Goal: Find specific page/section: Find specific page/section

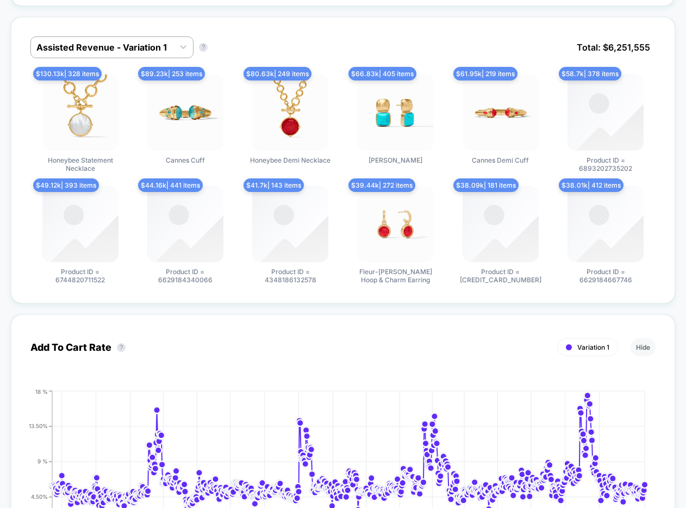
scroll to position [539, 0]
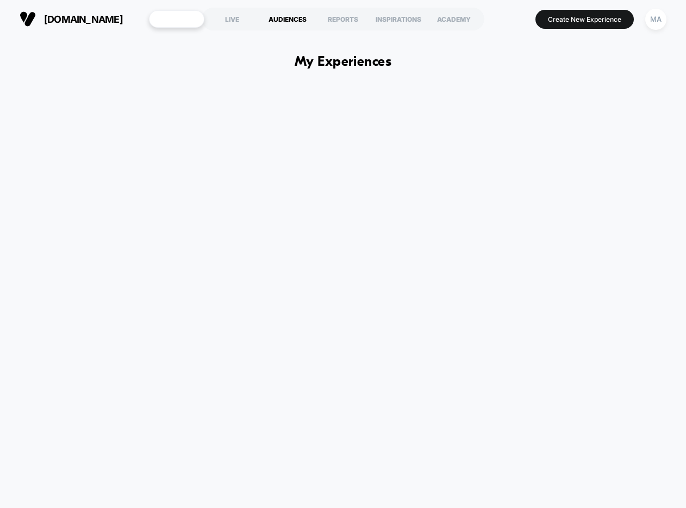
click at [295, 17] on div "AUDIENCES" at bounding box center [287, 18] width 55 height 17
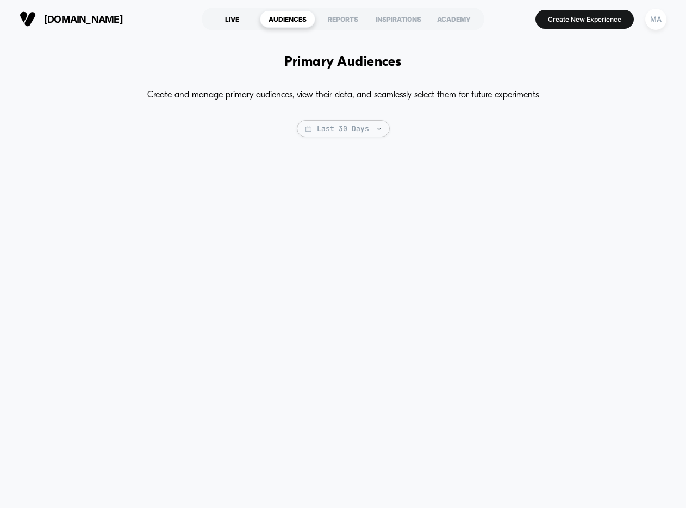
click at [230, 18] on div "LIVE" at bounding box center [231, 18] width 55 height 17
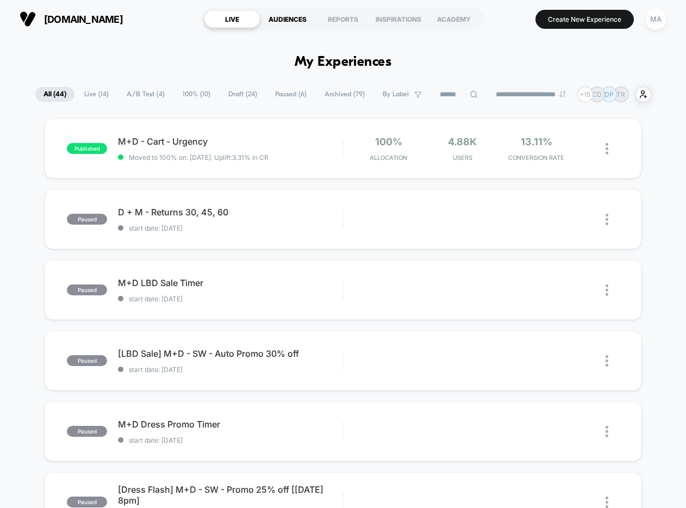
click at [287, 16] on div "AUDIENCES" at bounding box center [287, 18] width 55 height 17
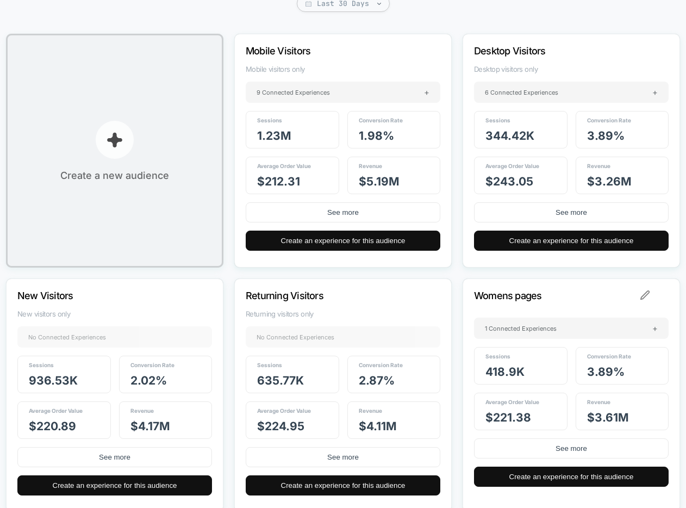
scroll to position [126, 0]
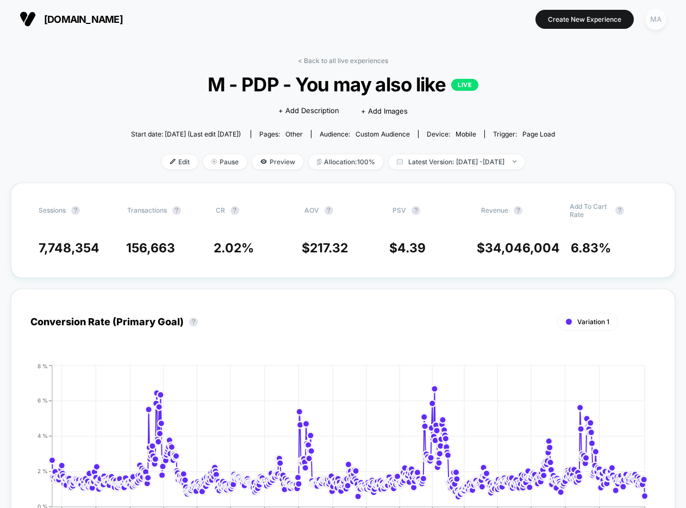
click at [662, 18] on div "MA" at bounding box center [656, 19] width 21 height 21
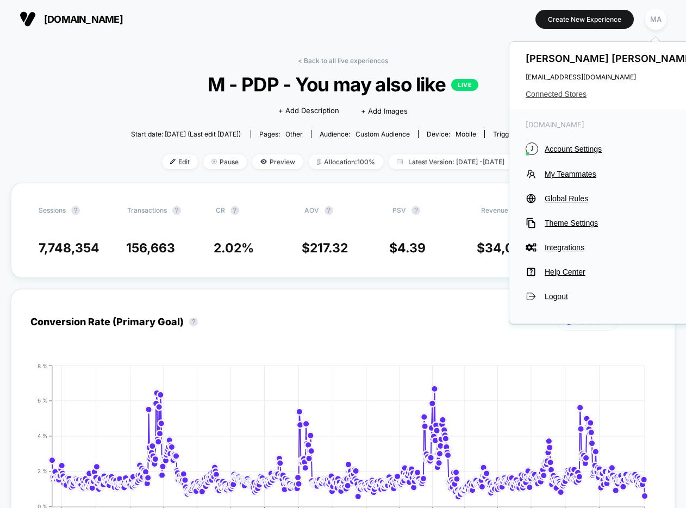
click at [569, 96] on span "Connected Stores" at bounding box center [612, 94] width 172 height 9
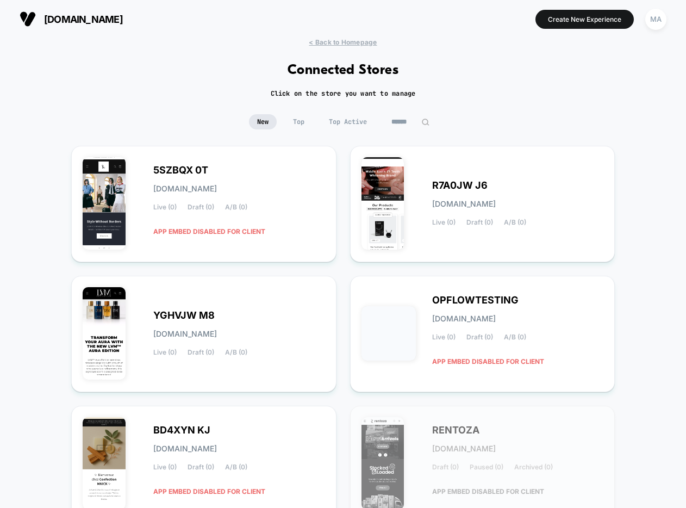
click at [399, 125] on input at bounding box center [410, 121] width 54 height 15
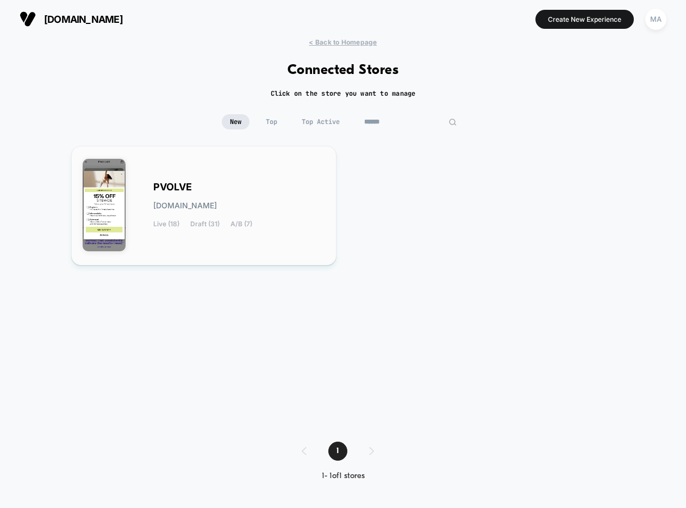
type input "******"
click at [168, 197] on div "PVOLVE pvolve.myshopify.com Live (18) Draft (31) A/B (7)" at bounding box center [239, 205] width 172 height 45
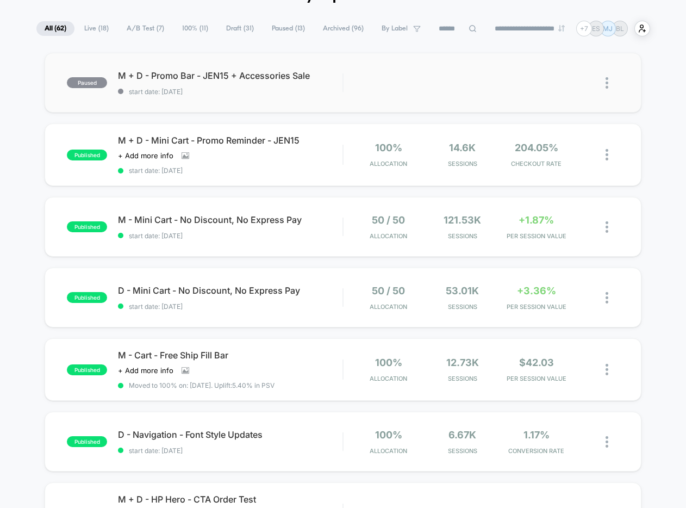
scroll to position [73, 0]
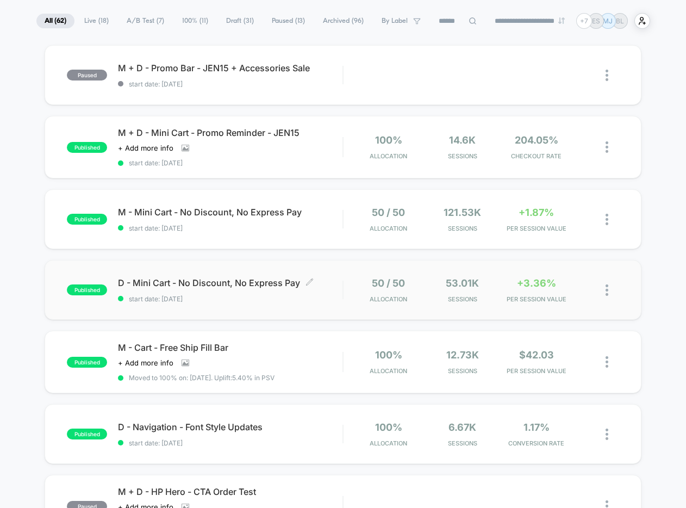
click at [231, 284] on span "D - Mini Cart - No Discount, No Express Pay Click to edit experience details" at bounding box center [230, 282] width 225 height 11
click at [231, 284] on html "**********" at bounding box center [343, 254] width 686 height 508
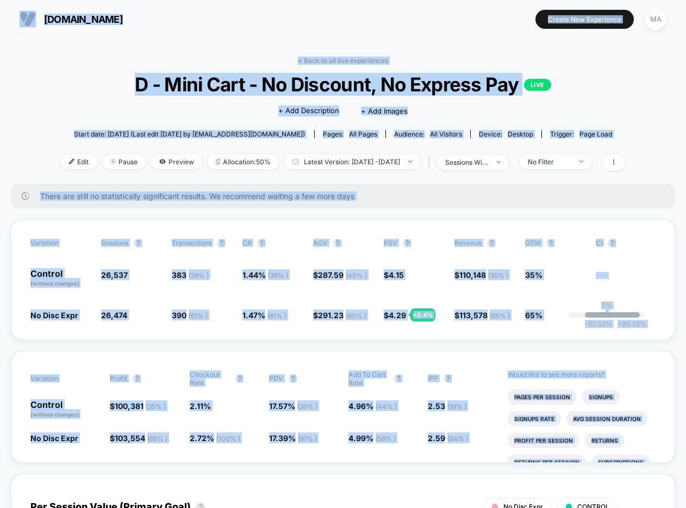
click at [88, 108] on div "< Back to all live experiences D - Mini Cart - No Discount, No Express Pay LIVE…" at bounding box center [343, 120] width 565 height 127
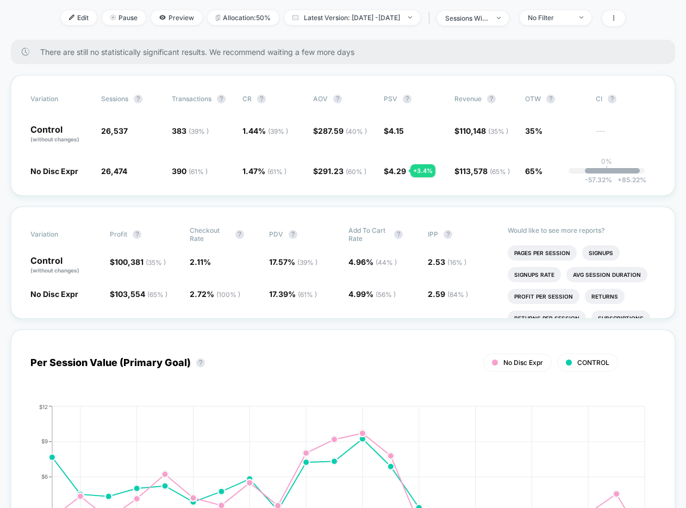
scroll to position [145, 0]
